Goal: Task Accomplishment & Management: Use online tool/utility

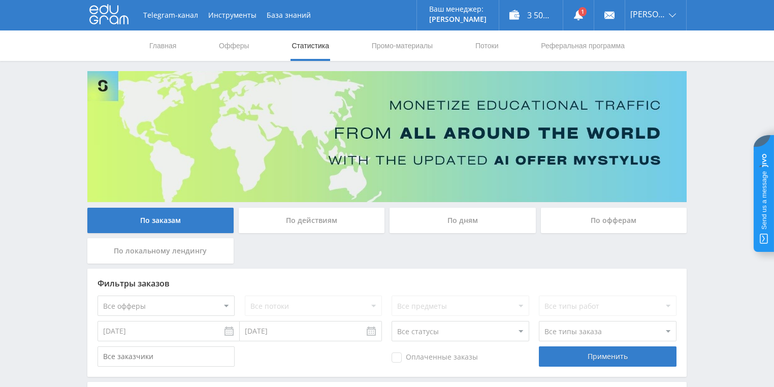
scroll to position [81, 0]
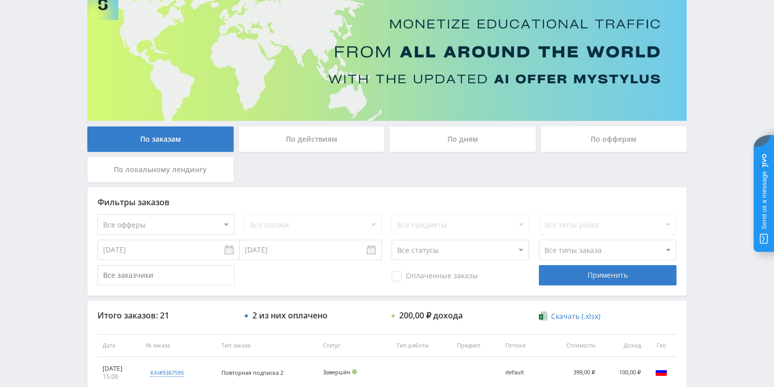
click at [320, 140] on div "По действиям" at bounding box center [312, 138] width 146 height 25
click at [0, 0] on input "По действиям" at bounding box center [0, 0] width 0 height 0
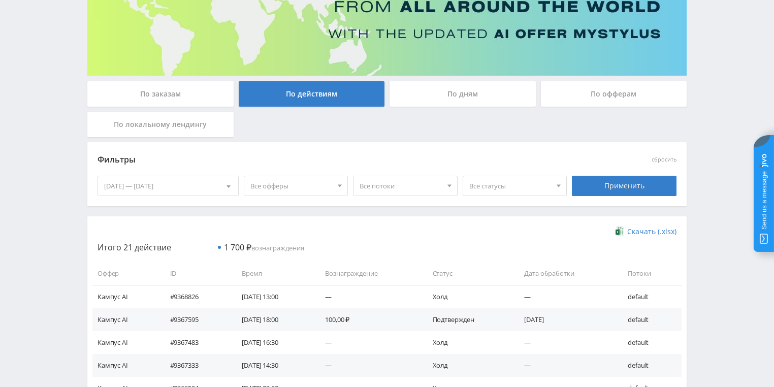
scroll to position [162, 0]
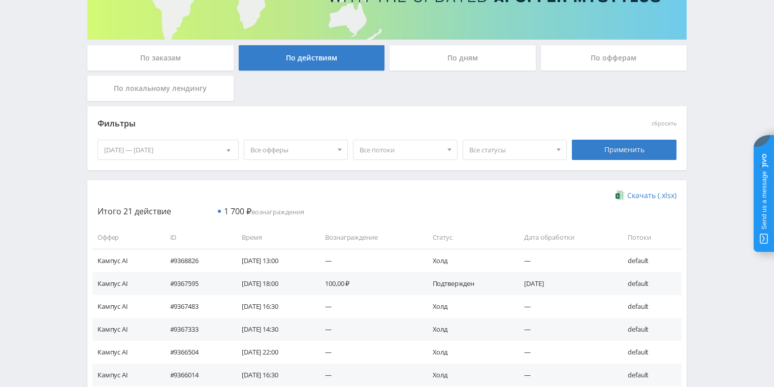
click at [433, 61] on div "По дням" at bounding box center [462, 57] width 146 height 25
click at [0, 0] on input "По дням" at bounding box center [0, 0] width 0 height 0
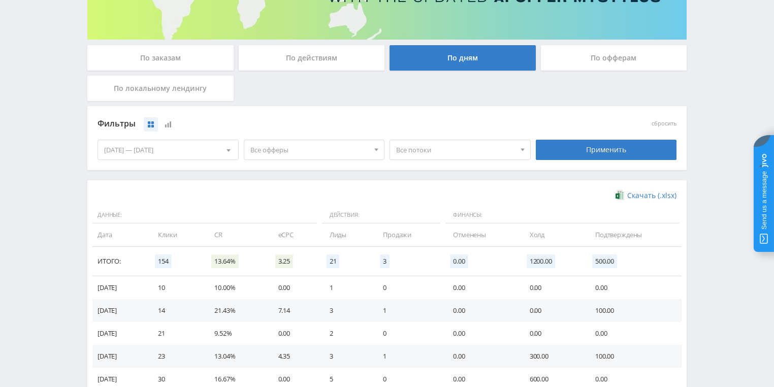
drag, startPoint x: 248, startPoint y: 61, endPoint x: 197, endPoint y: 57, distance: 50.5
click at [248, 61] on div "По действиям" at bounding box center [312, 57] width 146 height 25
click at [0, 0] on input "По действиям" at bounding box center [0, 0] width 0 height 0
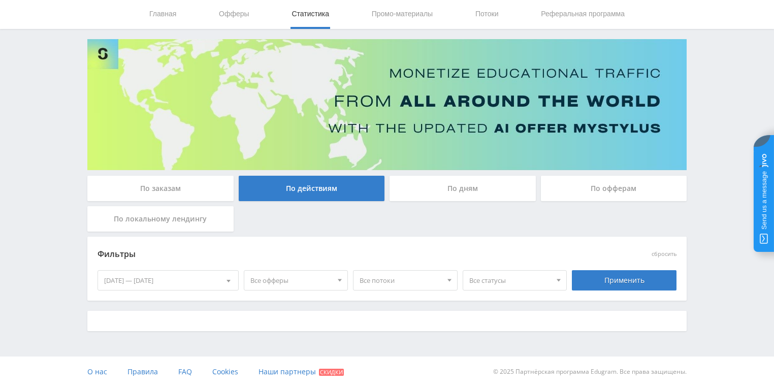
click at [181, 176] on div "По заказам" at bounding box center [160, 188] width 146 height 25
click at [0, 0] on input "По заказам" at bounding box center [0, 0] width 0 height 0
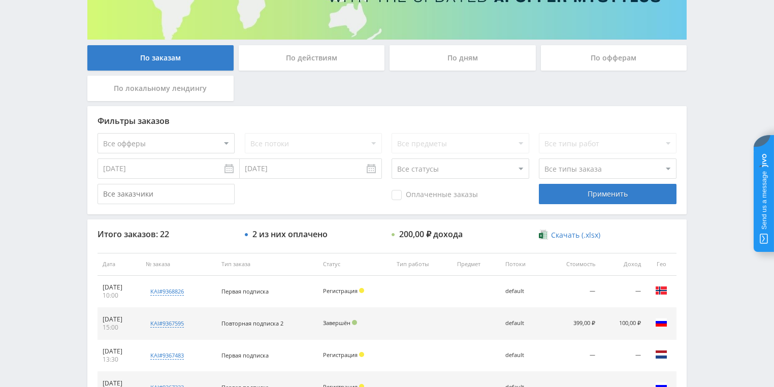
drag, startPoint x: 287, startPoint y: 60, endPoint x: 291, endPoint y: 70, distance: 11.1
click at [287, 59] on div "По действиям" at bounding box center [312, 57] width 146 height 25
click at [0, 0] on input "По действиям" at bounding box center [0, 0] width 0 height 0
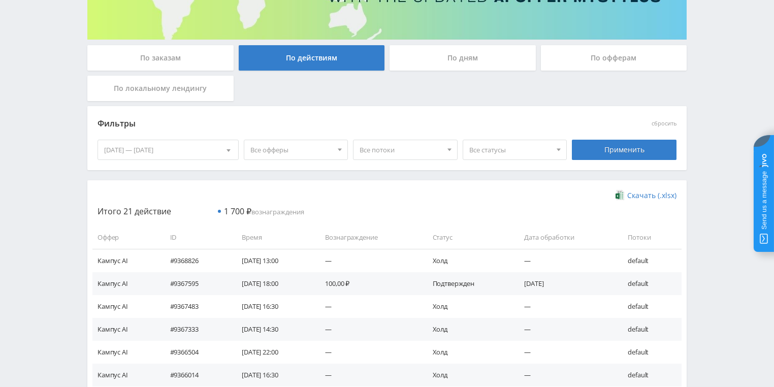
click at [447, 61] on div "По дням" at bounding box center [462, 57] width 146 height 25
click at [0, 0] on input "По дням" at bounding box center [0, 0] width 0 height 0
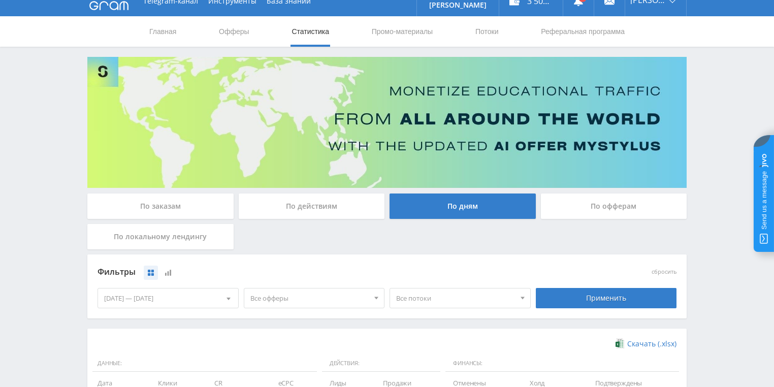
scroll to position [0, 0]
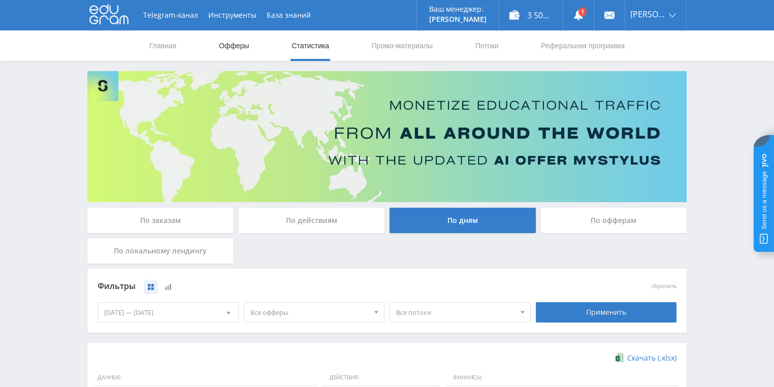
click at [244, 50] on link "Офферы" at bounding box center [234, 45] width 32 height 30
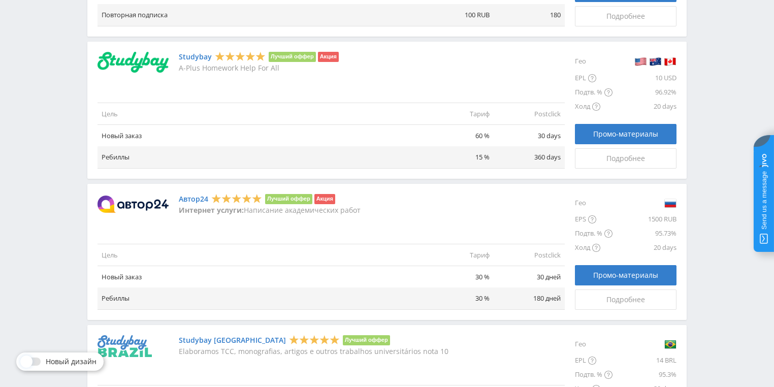
scroll to position [772, 0]
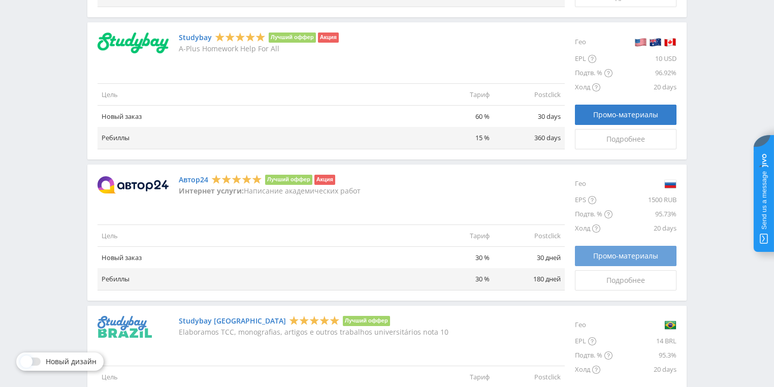
click at [624, 261] on link "Промо-материалы" at bounding box center [626, 256] width 102 height 20
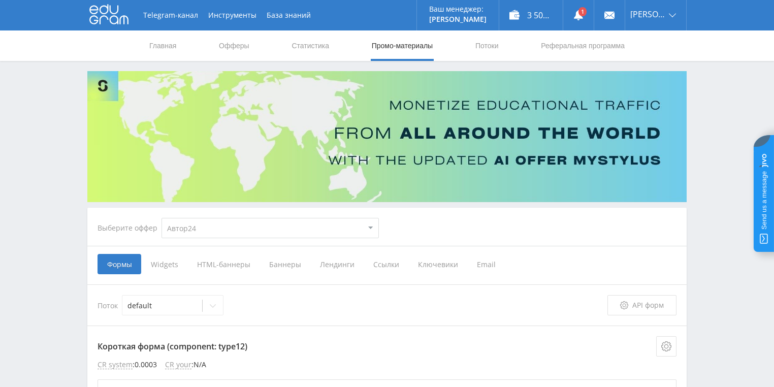
select select "1"
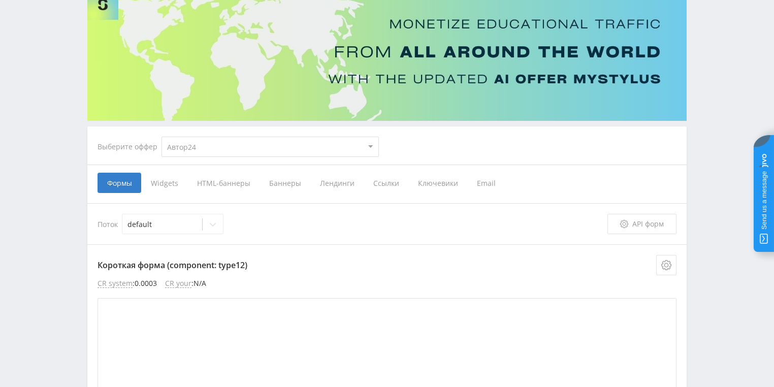
scroll to position [81, 0]
click at [390, 184] on span "Ссылки" at bounding box center [386, 183] width 45 height 20
click at [0, 0] on input "Ссылки" at bounding box center [0, 0] width 0 height 0
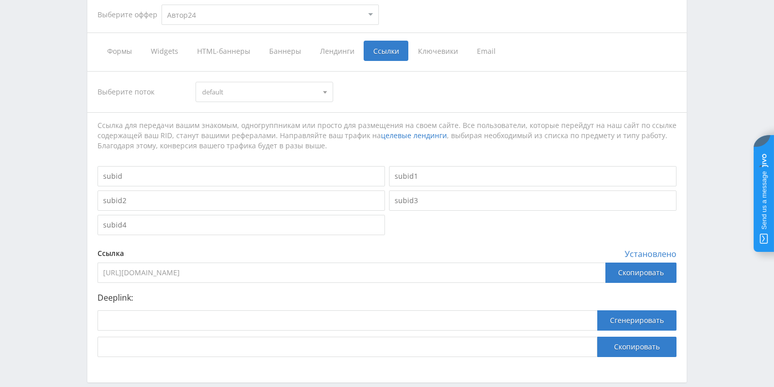
scroll to position [264, 0]
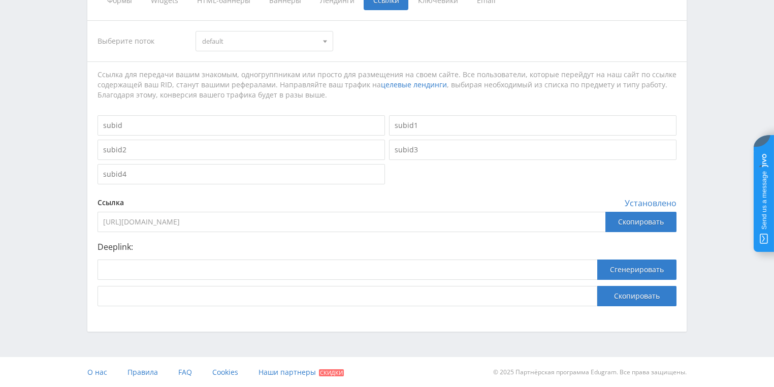
click at [160, 220] on input "[URL][DOMAIN_NAME]" at bounding box center [351, 222] width 508 height 20
click at [148, 262] on input at bounding box center [347, 269] width 500 height 20
paste input "[URL][DOMAIN_NAME]"
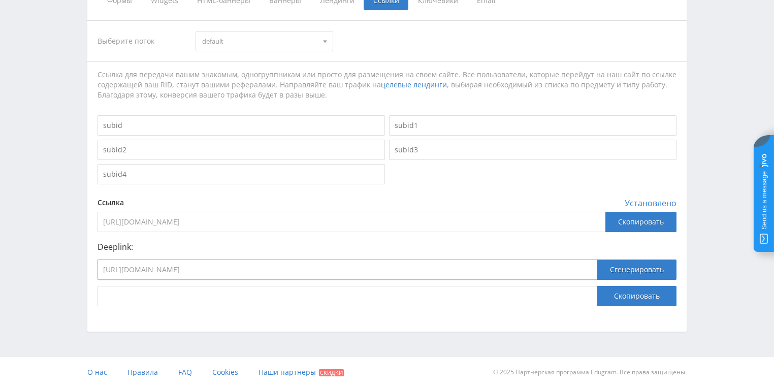
drag, startPoint x: 191, startPoint y: 259, endPoint x: 30, endPoint y: 258, distance: 161.4
click at [28, 258] on div "Telegram-канал Инструменты База знаний Ваш менеджер: [PERSON_NAME] [PERSON_NAME…" at bounding box center [387, 61] width 774 height 651
paste input "[DOMAIN_NAME][URL]"
type input "[URL][DOMAIN_NAME]"
click at [650, 271] on button "Сгенерировать" at bounding box center [636, 269] width 79 height 20
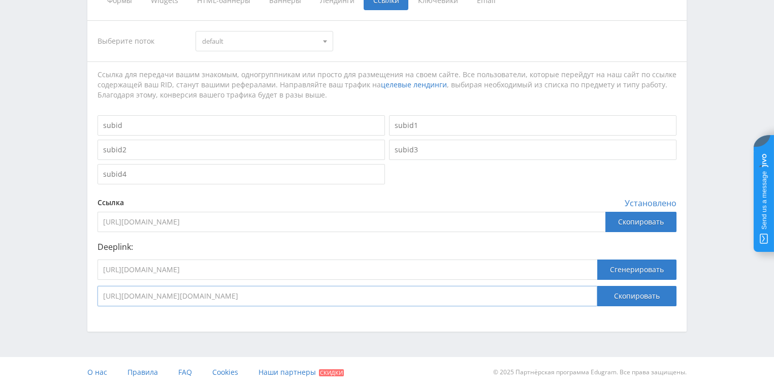
click at [424, 299] on input "[URL][DOMAIN_NAME][DOMAIN_NAME]" at bounding box center [347, 296] width 500 height 20
drag, startPoint x: 435, startPoint y: 299, endPoint x: 41, endPoint y: 299, distance: 394.5
click at [41, 299] on div "Telegram-канал Инструменты База знаний Ваш менеджер: [PERSON_NAME] [PERSON_NAME…" at bounding box center [387, 61] width 774 height 651
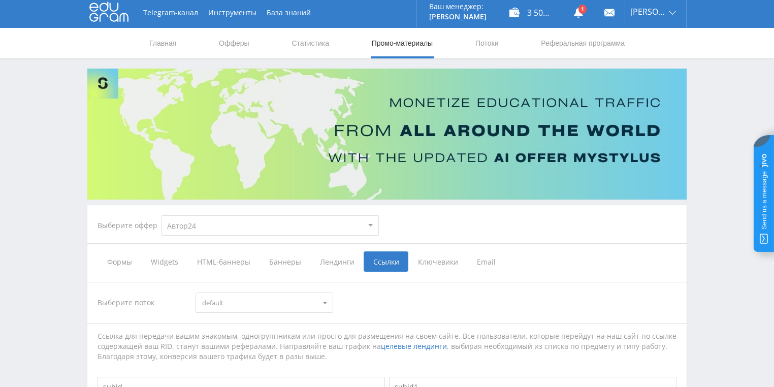
scroll to position [0, 0]
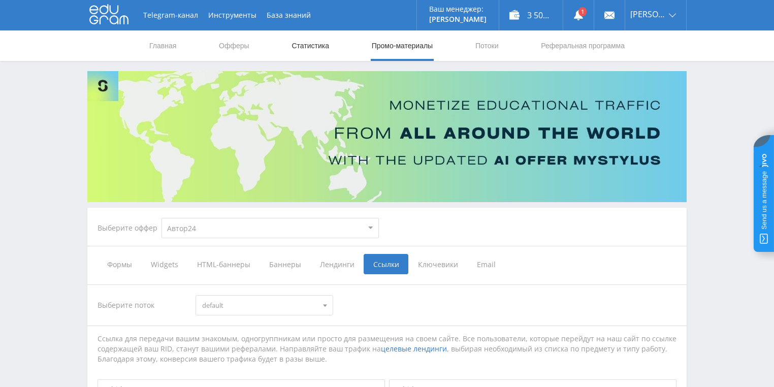
click at [313, 45] on link "Статистика" at bounding box center [310, 45] width 40 height 30
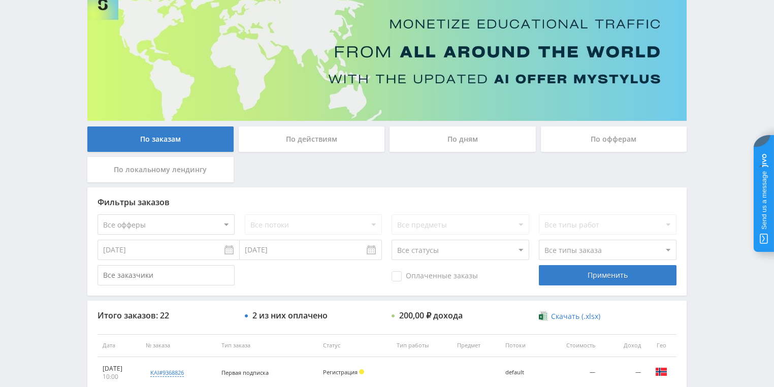
click at [334, 139] on div "По действиям" at bounding box center [312, 138] width 146 height 25
click at [0, 0] on input "По действиям" at bounding box center [0, 0] width 0 height 0
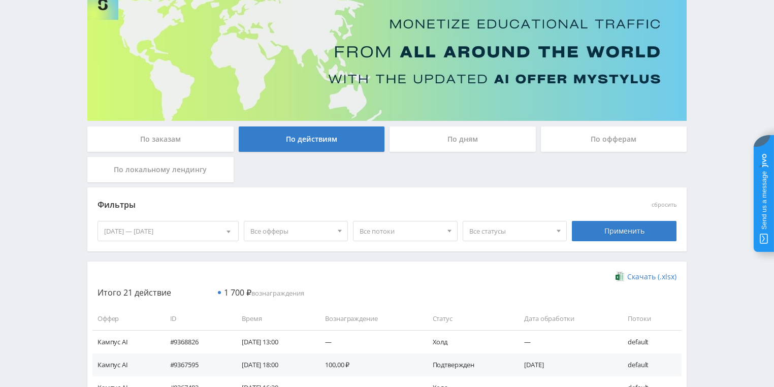
drag, startPoint x: 454, startPoint y: 146, endPoint x: 390, endPoint y: 159, distance: 65.2
click at [454, 146] on div "По дням" at bounding box center [462, 138] width 146 height 25
click at [0, 0] on input "По дням" at bounding box center [0, 0] width 0 height 0
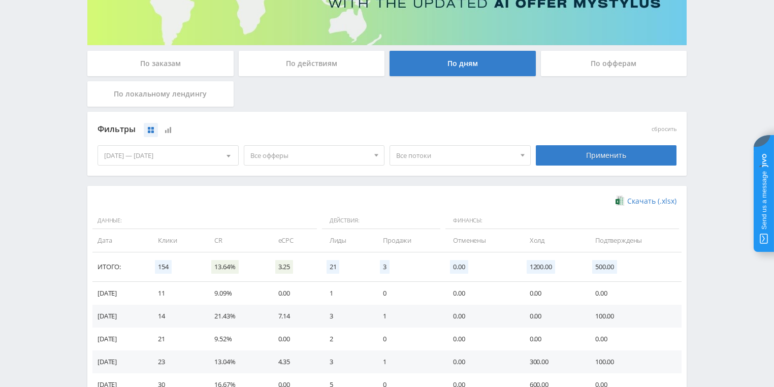
scroll to position [244, 0]
